Goal: Task Accomplishment & Management: Manage account settings

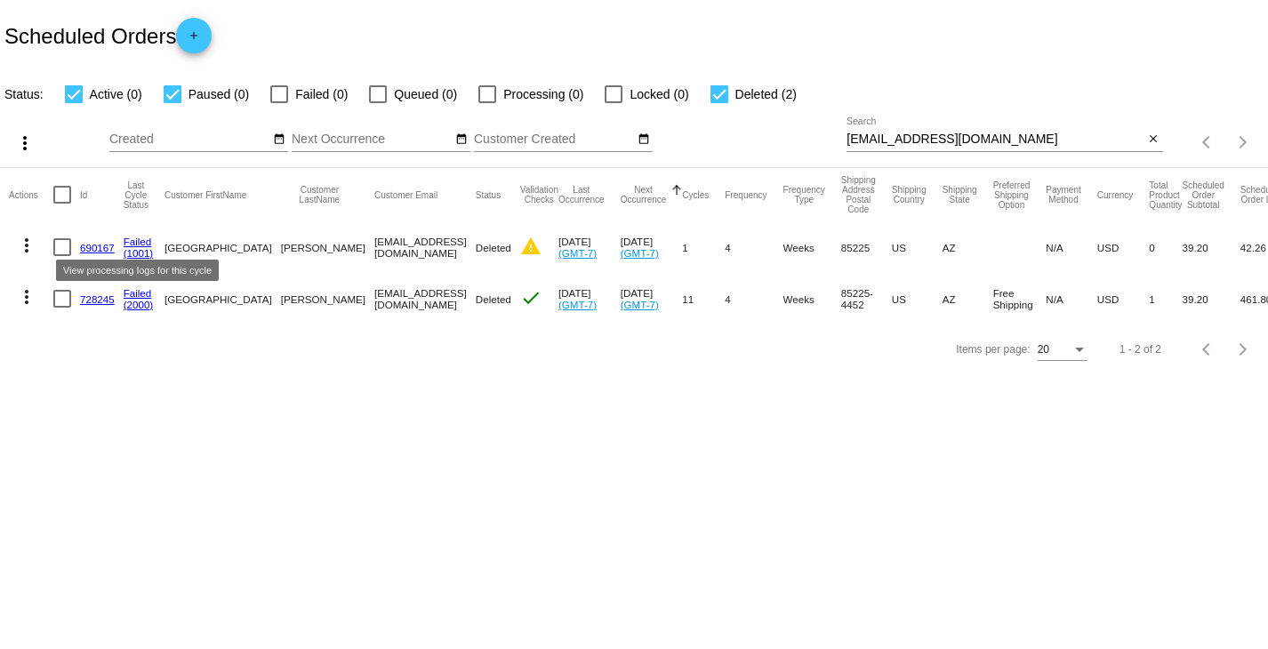
click at [139, 242] on link "Failed" at bounding box center [138, 242] width 28 height 12
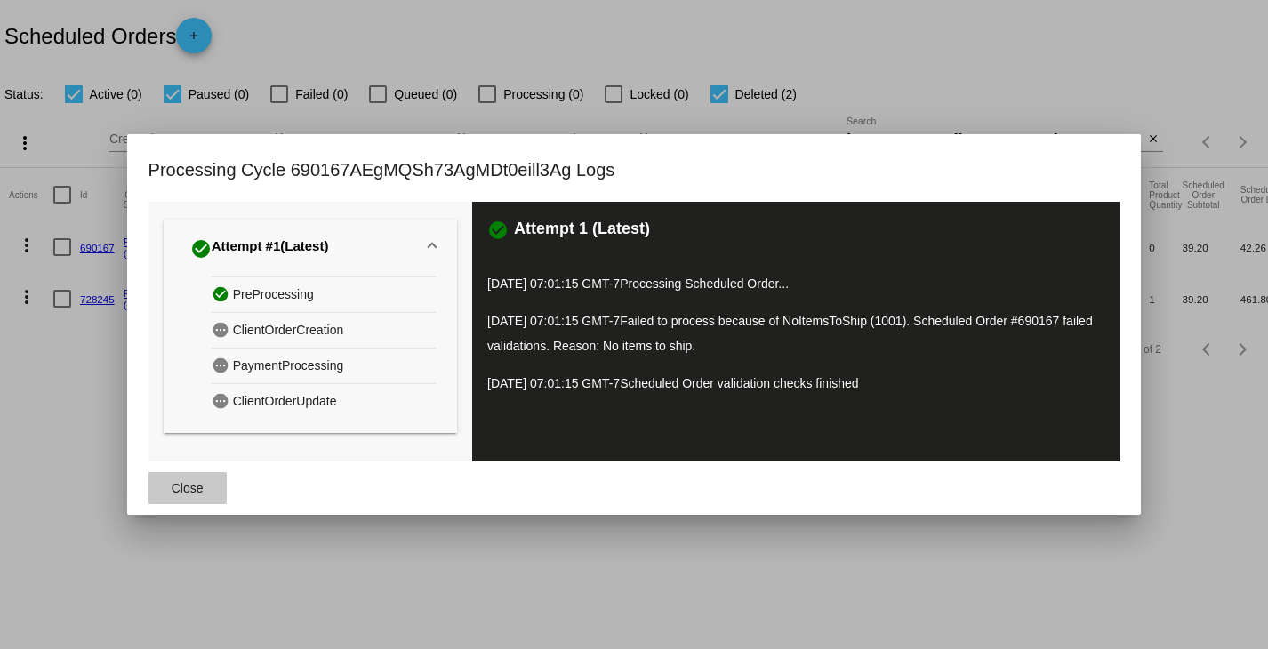
click at [195, 497] on button "Close" at bounding box center [187, 488] width 78 height 32
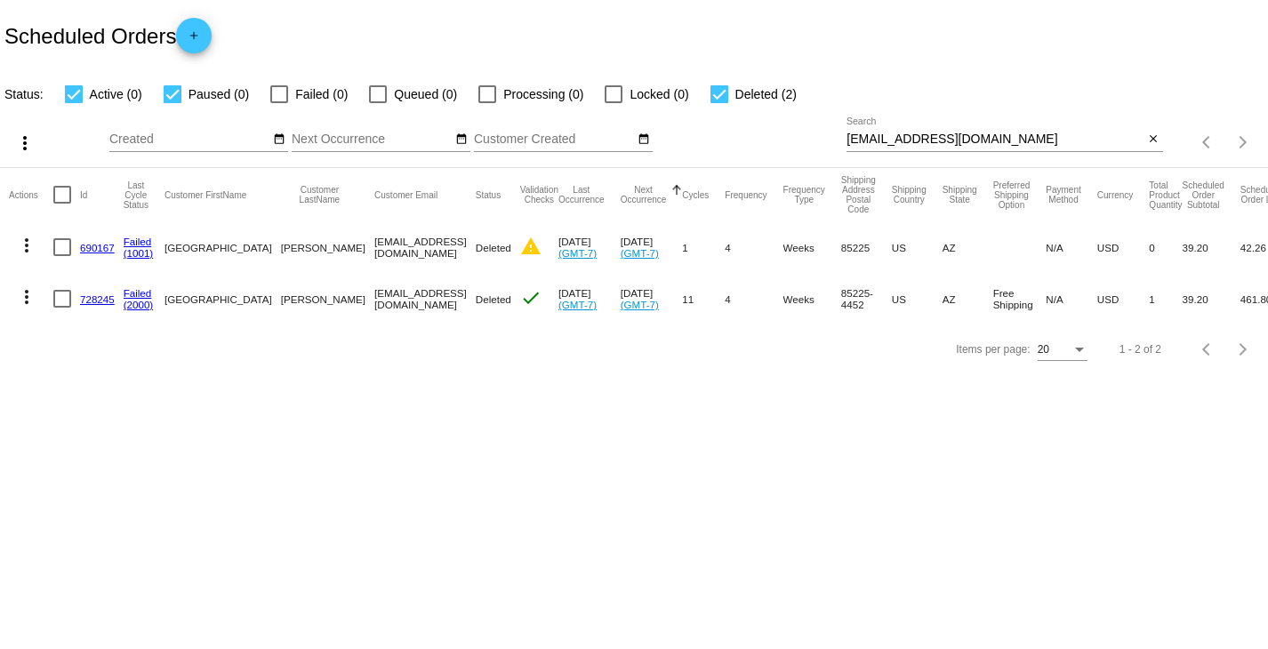
click at [99, 249] on link "690167" at bounding box center [97, 248] width 35 height 12
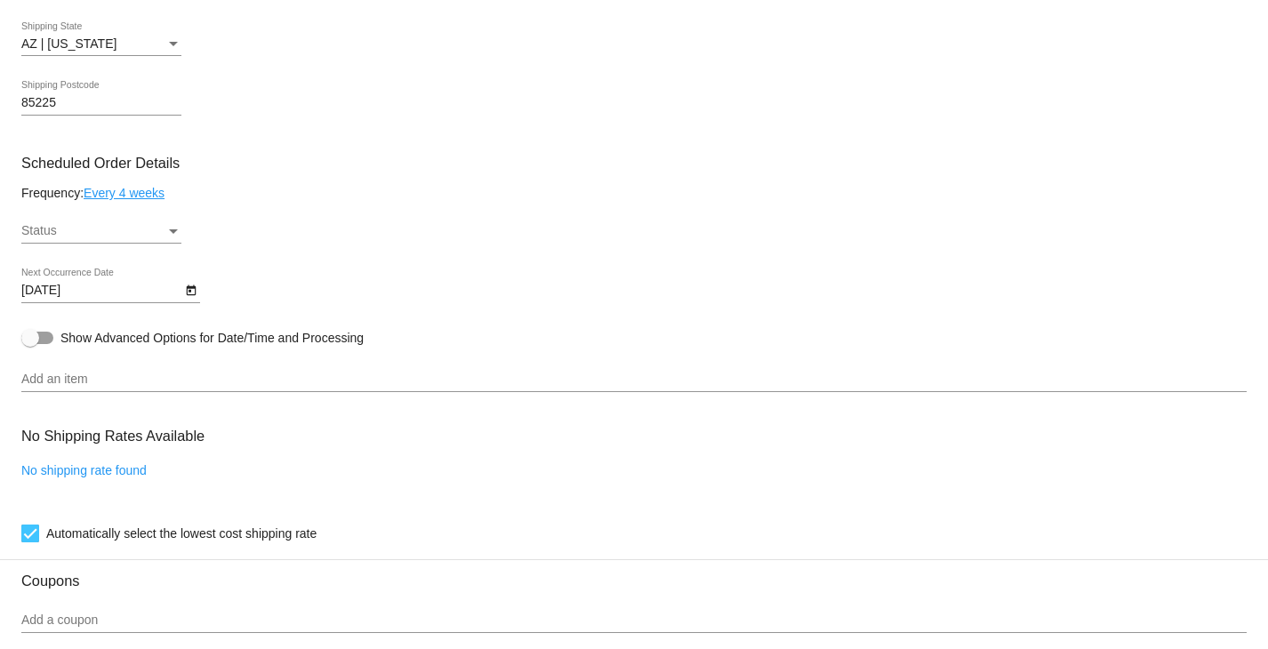
scroll to position [894, 0]
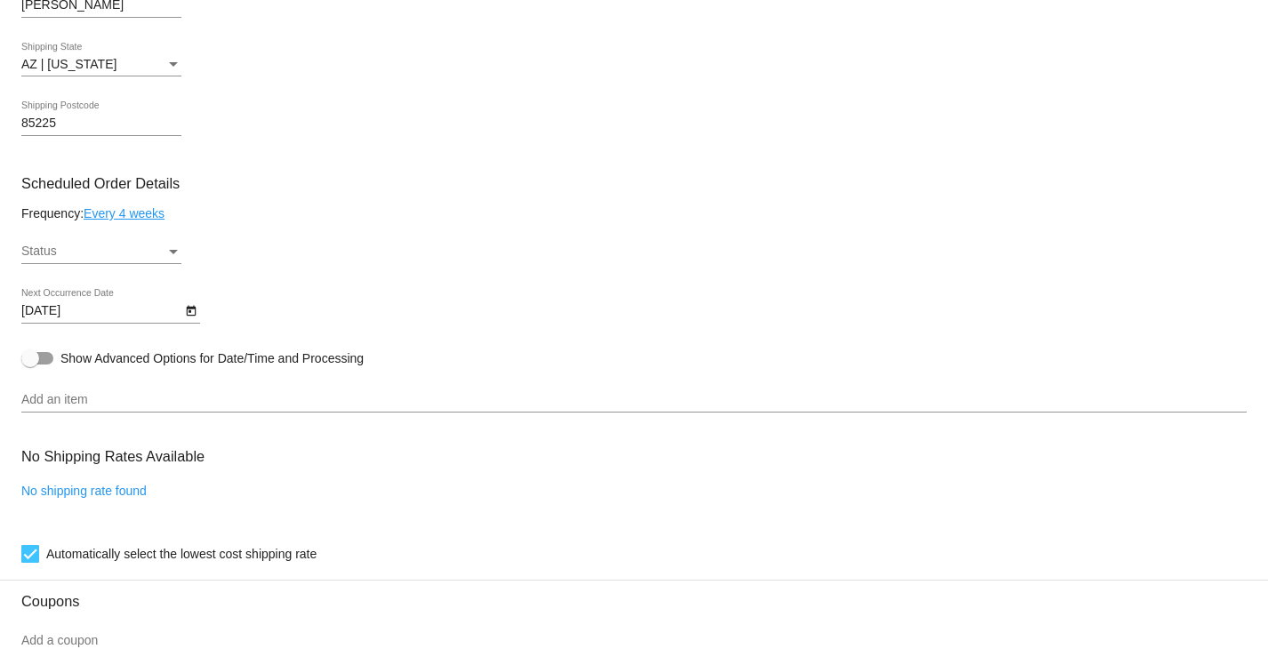
click at [156, 221] on link "Every 4 weeks" at bounding box center [124, 213] width 81 height 14
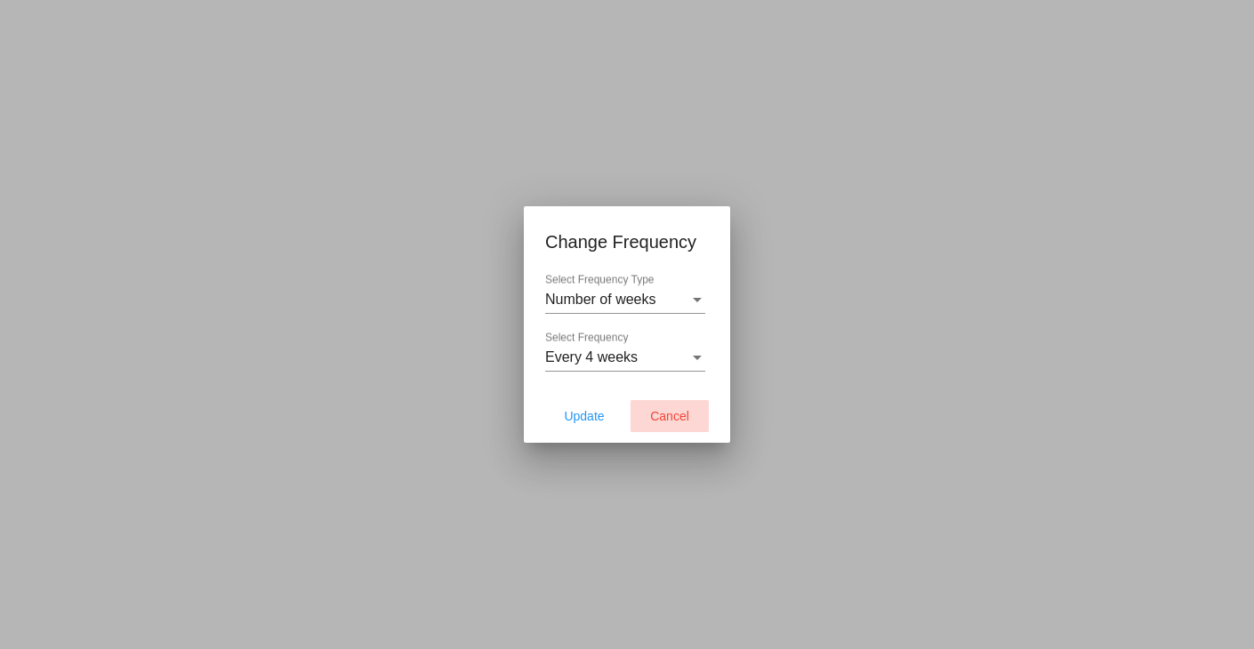
click at [686, 429] on button "Cancel" at bounding box center [669, 416] width 78 height 32
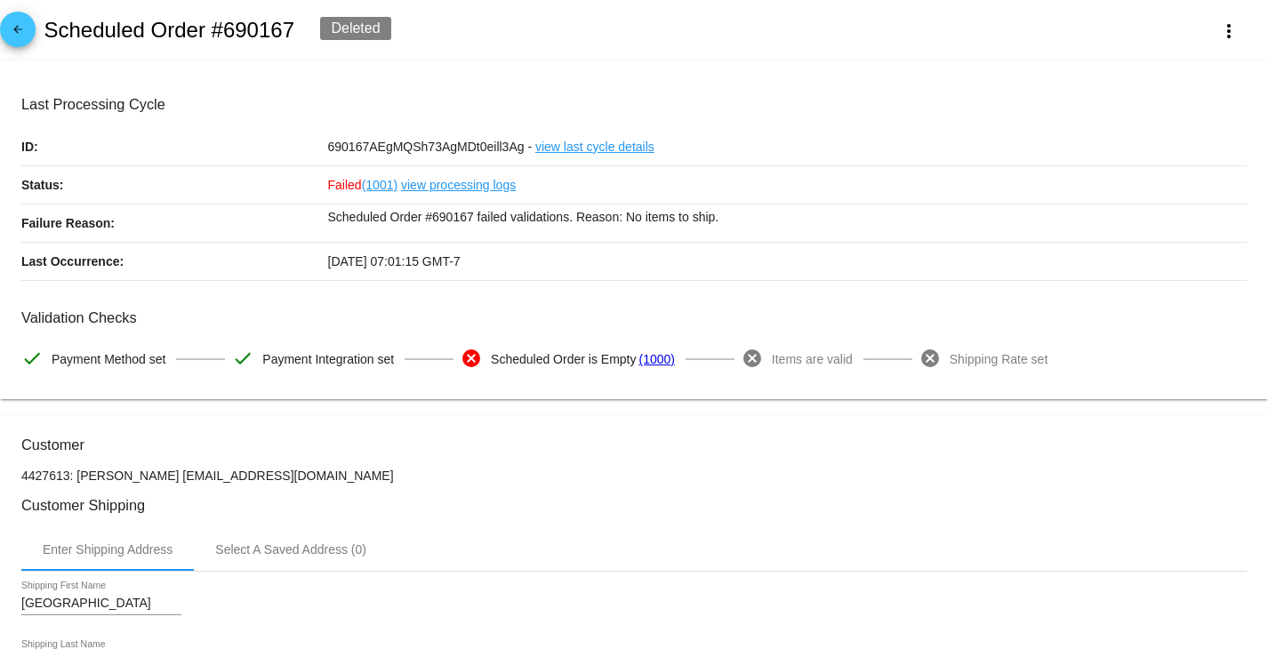
scroll to position [0, 0]
click at [1224, 36] on mat-icon "more_vert" at bounding box center [1228, 30] width 21 height 21
click at [722, 40] on div at bounding box center [634, 324] width 1268 height 649
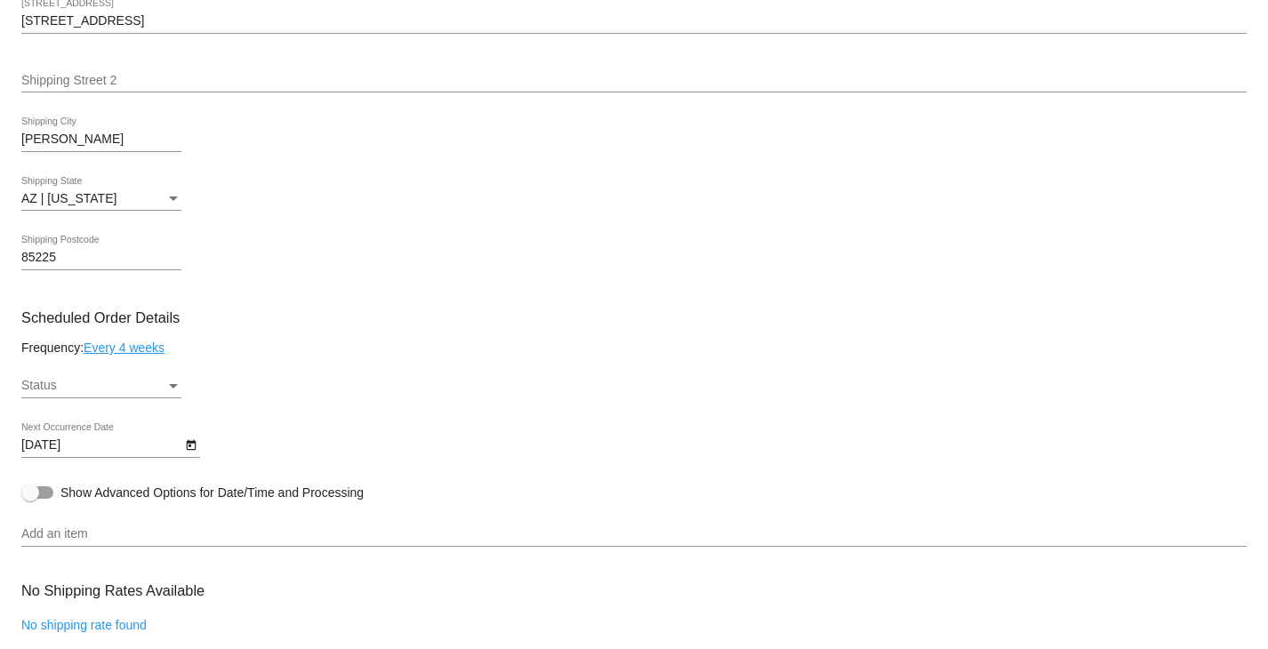
scroll to position [800, 0]
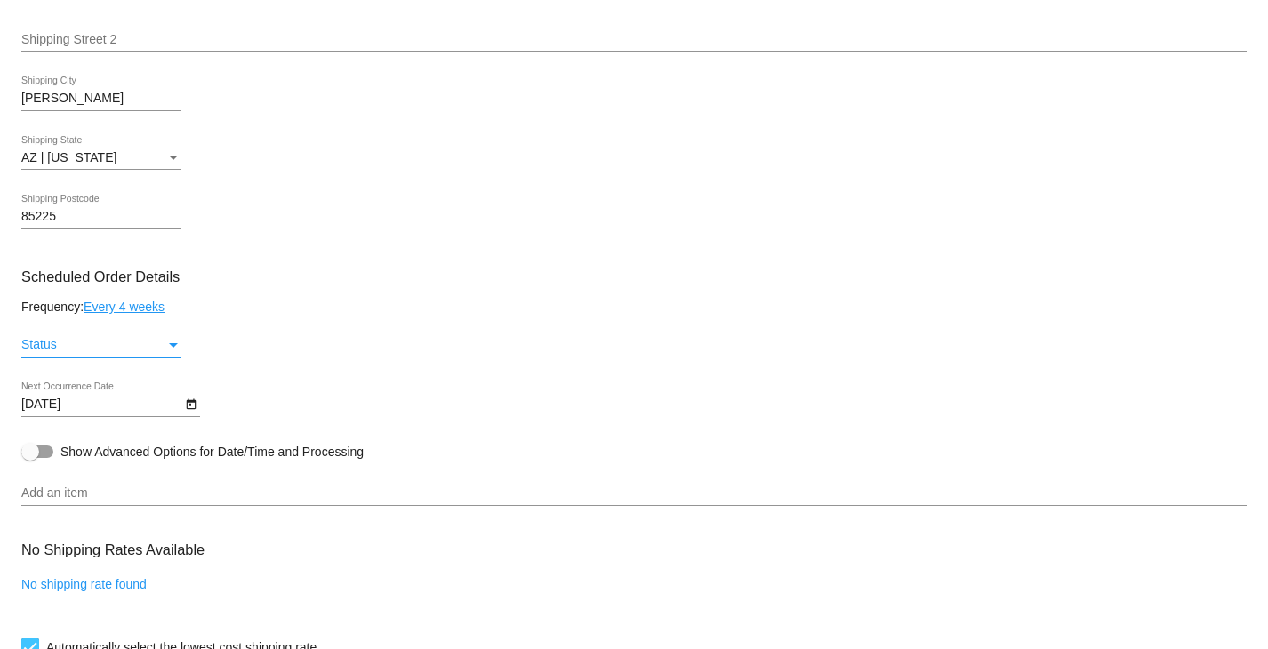
click at [139, 345] on div "Status" at bounding box center [93, 345] width 144 height 14
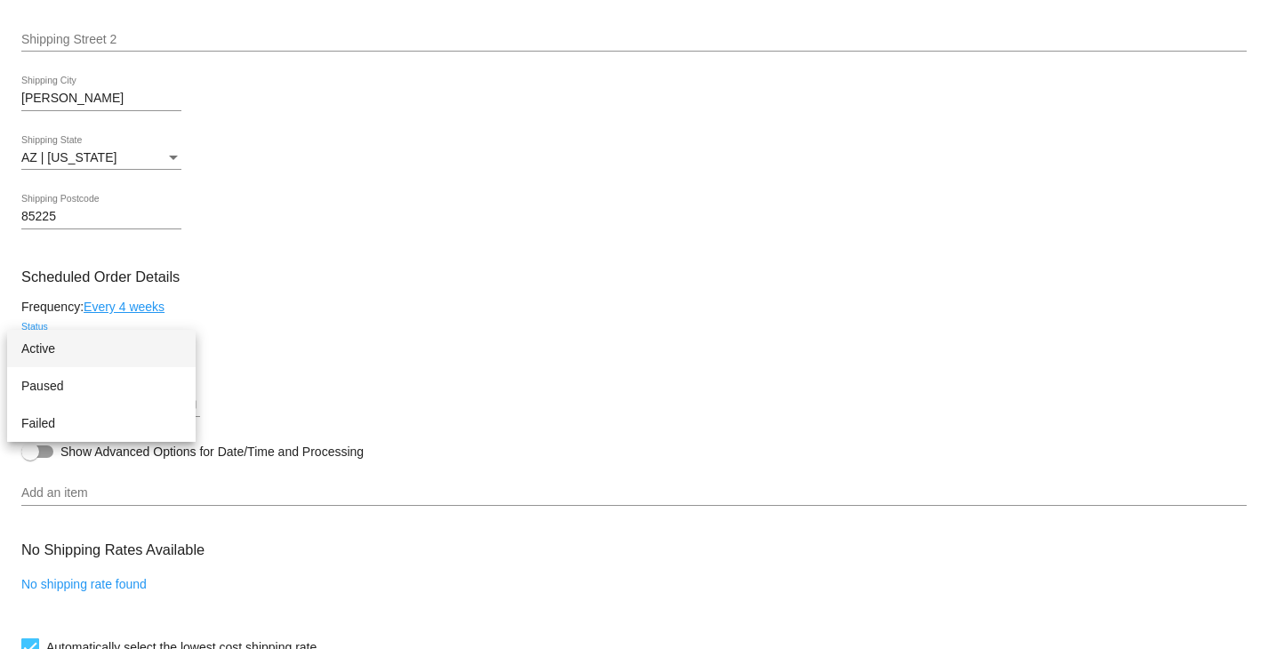
click at [598, 376] on div at bounding box center [634, 324] width 1268 height 649
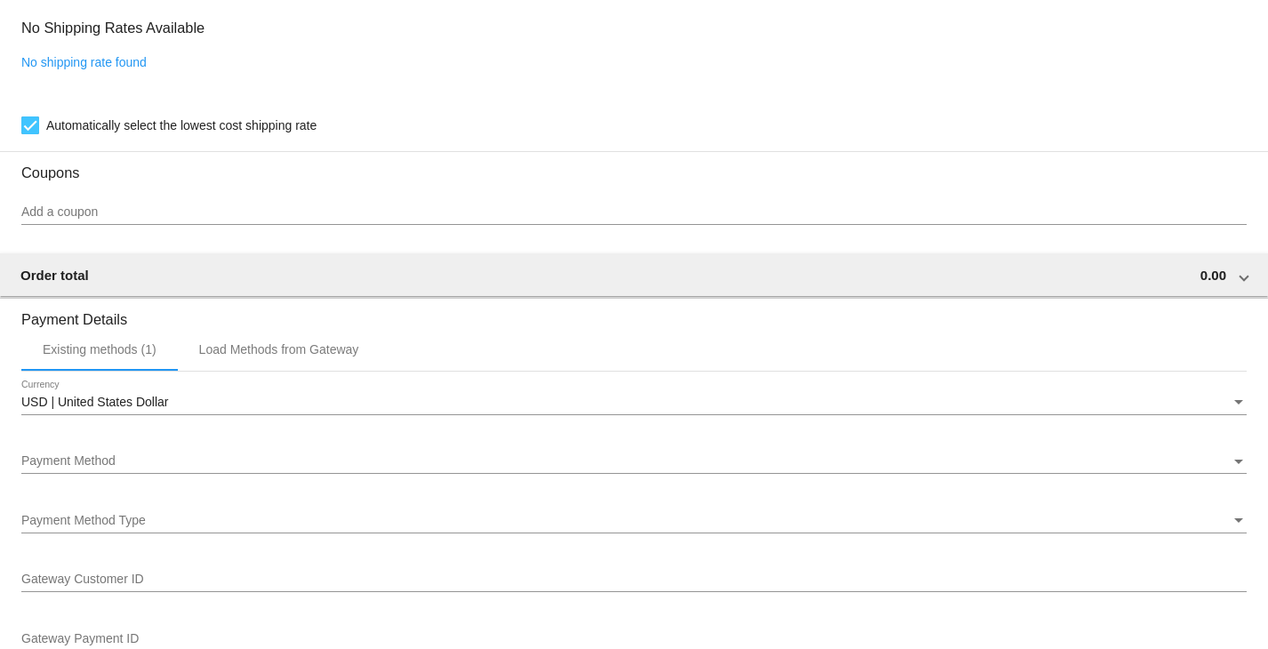
scroll to position [1334, 0]
